Goal: Information Seeking & Learning: Learn about a topic

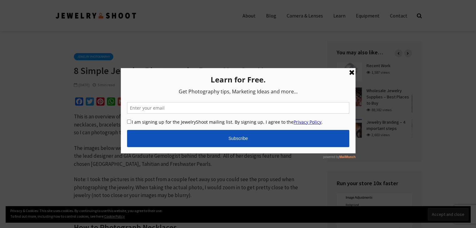
click at [351, 74] on link at bounding box center [351, 73] width 8 height 8
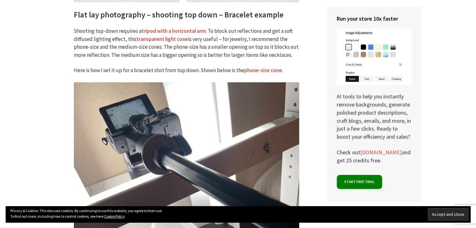
scroll to position [1125, 0]
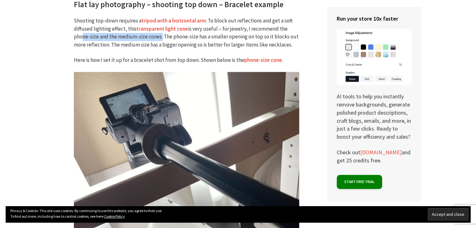
drag, startPoint x: 80, startPoint y: 36, endPoint x: 160, endPoint y: 39, distance: 79.8
click at [160, 39] on p "Shooting top-down requires a tripod with a horizontal arm . To block out reflec…" at bounding box center [186, 33] width 225 height 32
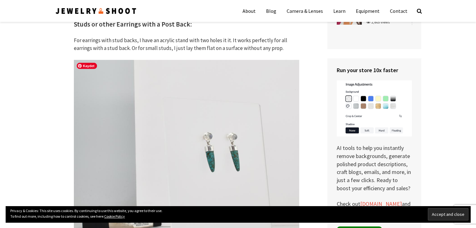
scroll to position [1845, 0]
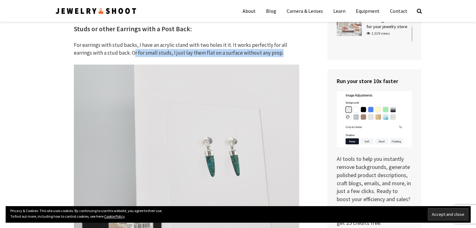
drag, startPoint x: 135, startPoint y: 53, endPoint x: 280, endPoint y: 55, distance: 145.4
click at [280, 55] on p "For earrings with stud backs, I have an acrylic stand with two holes it it. It …" at bounding box center [186, 49] width 225 height 16
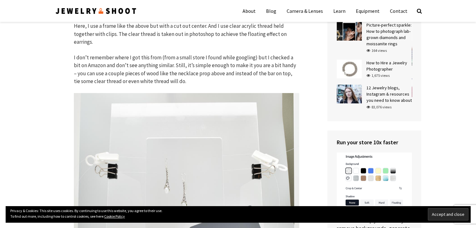
scroll to position [2126, 0]
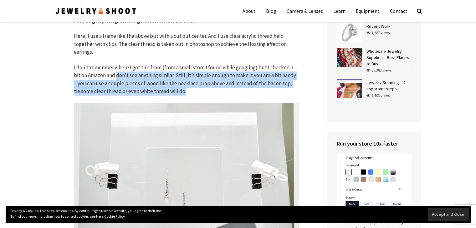
drag, startPoint x: 109, startPoint y: 68, endPoint x: 229, endPoint y: 83, distance: 120.6
click at [229, 83] on p "I don’t remember where I got this from (from a small store I found while googli…" at bounding box center [186, 80] width 225 height 32
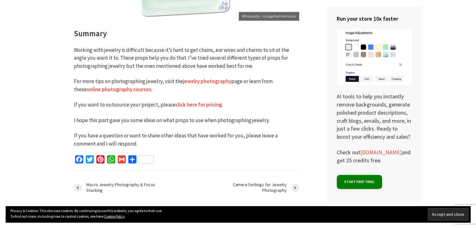
scroll to position [3095, 0]
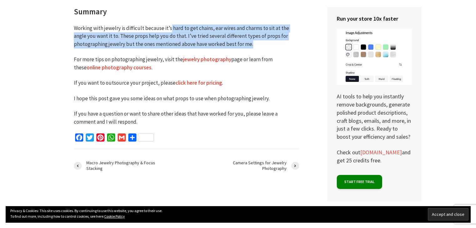
drag, startPoint x: 169, startPoint y: 18, endPoint x: 294, endPoint y: 37, distance: 125.6
click at [294, 37] on p "Working with jewelry is difficult because it’s hard to get chains, ear wires an…" at bounding box center [186, 36] width 225 height 24
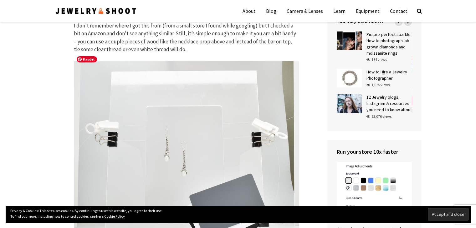
scroll to position [2157, 0]
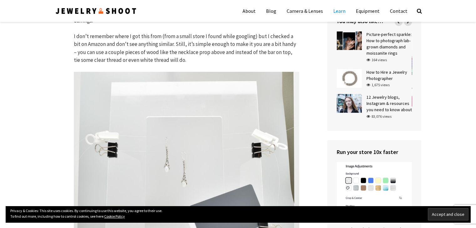
click at [339, 11] on link "Learn" at bounding box center [339, 11] width 22 height 16
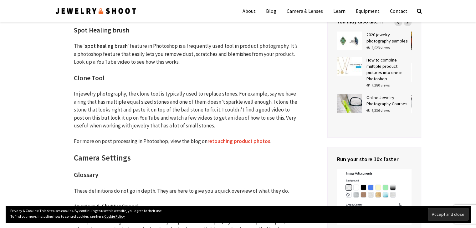
scroll to position [2188, 0]
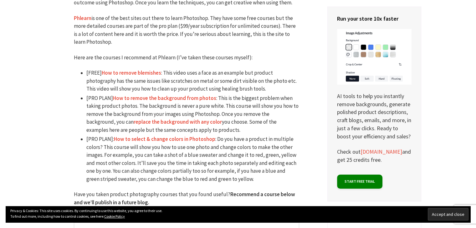
scroll to position [625, 0]
